Goal: Task Accomplishment & Management: Complete application form

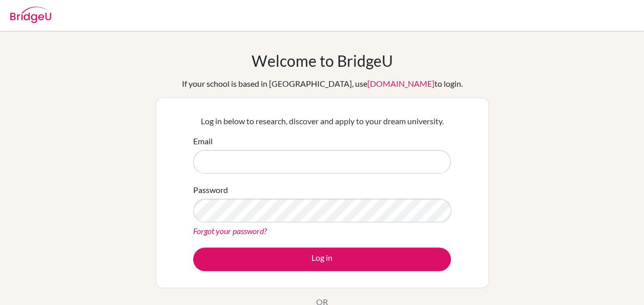
type input "[PERSON_NAME][EMAIL_ADDRESS][DOMAIN_NAME]"
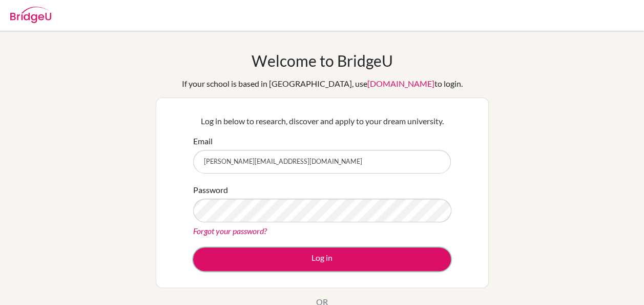
click at [317, 257] on button "Log in" at bounding box center [322, 259] width 258 height 24
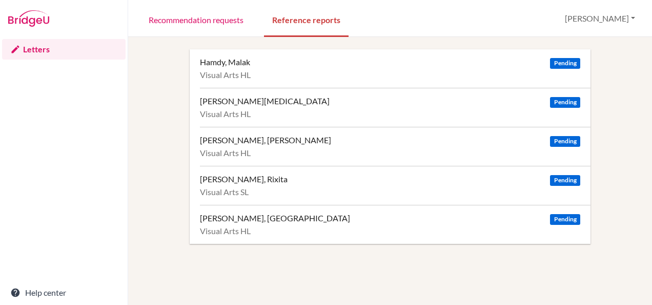
click at [233, 104] on div "[PERSON_NAME][MEDICAL_DATA]" at bounding box center [265, 101] width 130 height 10
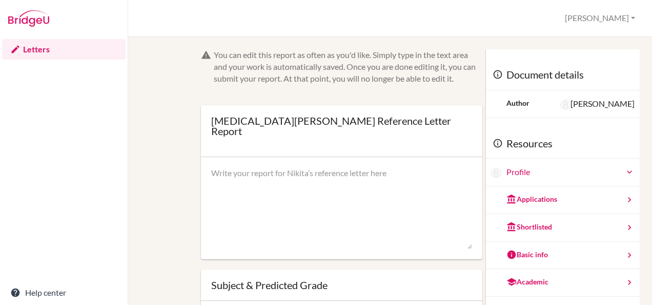
click at [158, 175] on div "You can edit this report as often as you'd like. Simply type in the text area a…" at bounding box center [390, 252] width 489 height 407
click at [227, 178] on textarea at bounding box center [341, 208] width 261 height 82
click at [439, 214] on textarea at bounding box center [341, 208] width 261 height 82
click at [447, 257] on form "You can edit this report as often as you'd like. Simply type in the text area a…" at bounding box center [341, 231] width 281 height 365
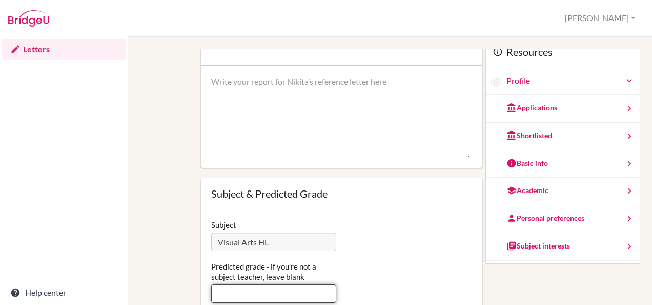
click at [306, 285] on input "Predicted grade - if you're not a subject teacher, leave blank" at bounding box center [273, 293] width 125 height 18
type input "6"
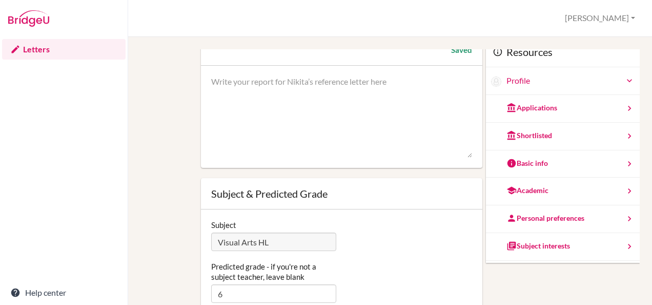
click at [157, 220] on div "You can edit this report as often as you'd like. Simply type in the text area a…" at bounding box center [390, 161] width 489 height 407
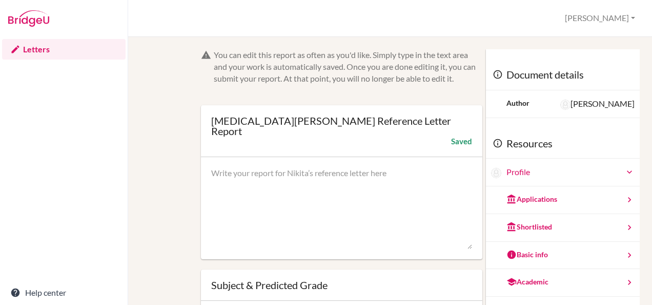
click at [43, 48] on link "Letters" at bounding box center [64, 49] width 124 height 21
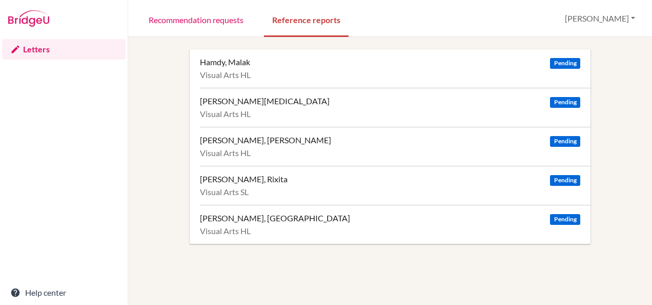
click at [241, 106] on div "[PERSON_NAME][MEDICAL_DATA] Pending Visual Arts HL" at bounding box center [395, 107] width 391 height 39
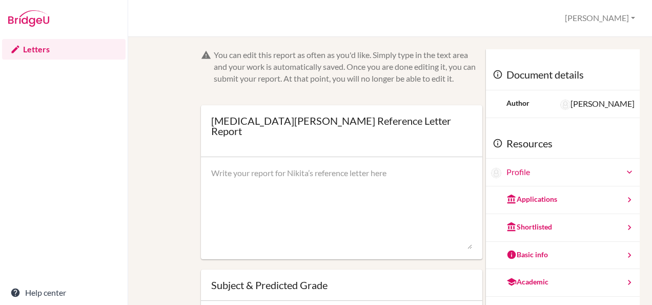
click at [556, 71] on div "Document details" at bounding box center [563, 74] width 154 height 31
click at [560, 104] on div "[PERSON_NAME]" at bounding box center [597, 104] width 74 height 12
click at [517, 108] on div "Author [PERSON_NAME]" at bounding box center [563, 104] width 154 height 28
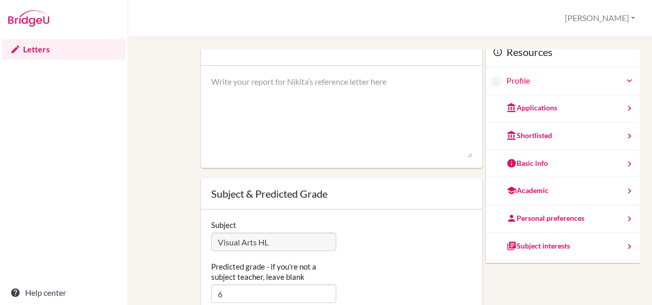
scroll to position [34, 0]
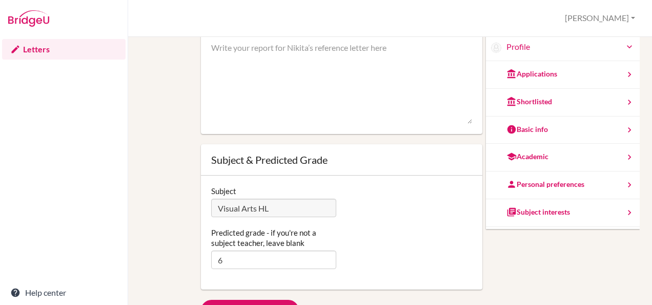
click at [549, 270] on div "You can edit this report as often as you'd like. Simply type in the text area a…" at bounding box center [390, 127] width 489 height 407
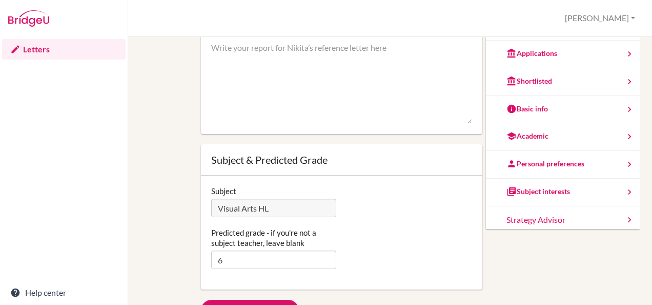
scroll to position [0, 0]
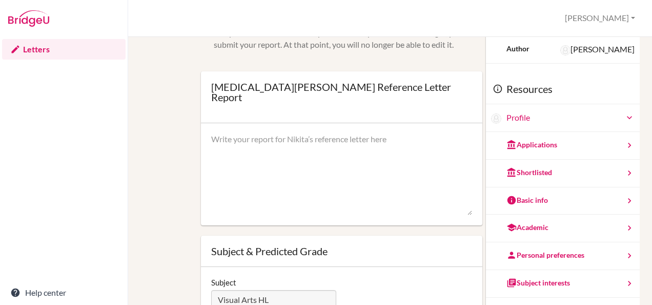
click at [425, 123] on div at bounding box center [341, 174] width 281 height 103
